Goal: Register for event/course

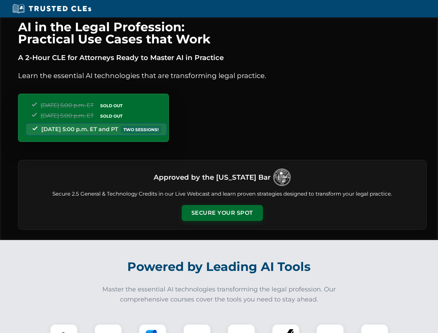
click at [222, 213] on button "Secure Your Spot" at bounding box center [222, 213] width 81 height 16
click at [64, 328] on img at bounding box center [64, 338] width 20 height 20
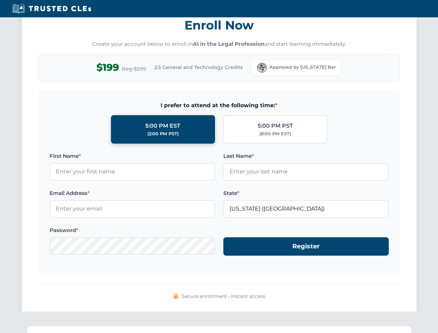
scroll to position [681, 0]
